Goal: Information Seeking & Learning: Learn about a topic

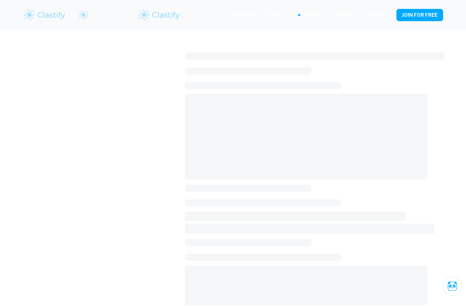
scroll to position [33, 0]
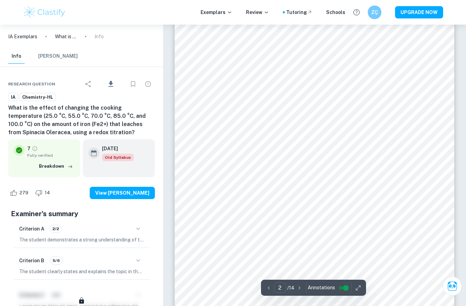
scroll to position [444, 0]
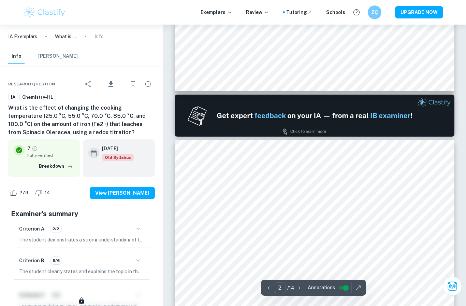
type input "1"
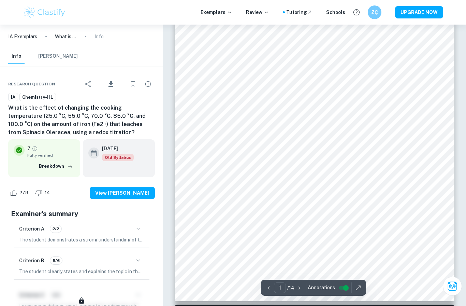
scroll to position [91, 0]
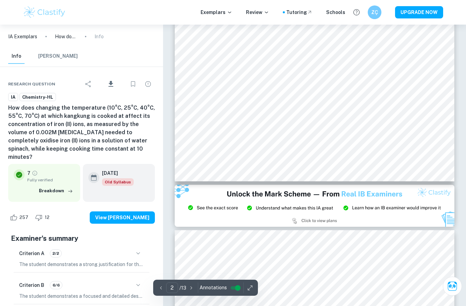
scroll to position [655, 0]
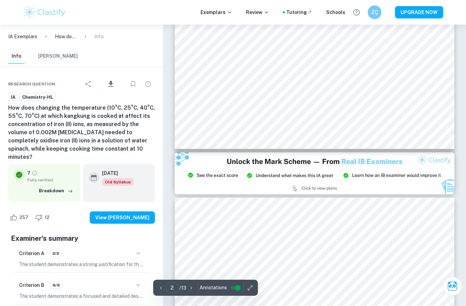
type input "3"
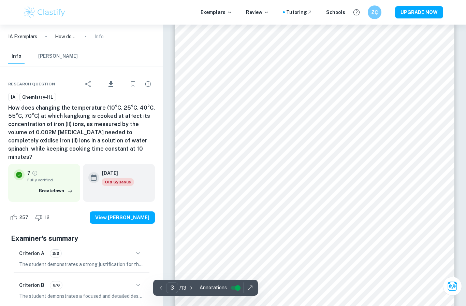
scroll to position [833, 0]
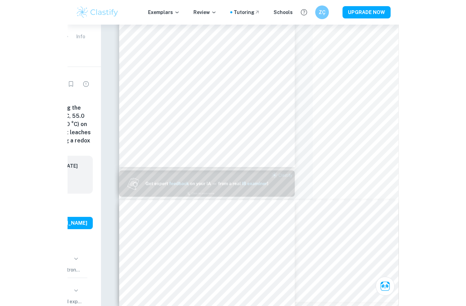
scroll to position [91, 0]
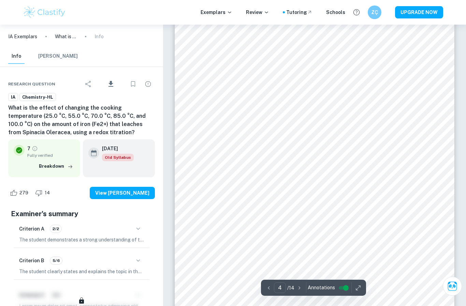
scroll to position [1238, 0]
